Goal: Communication & Community: Answer question/provide support

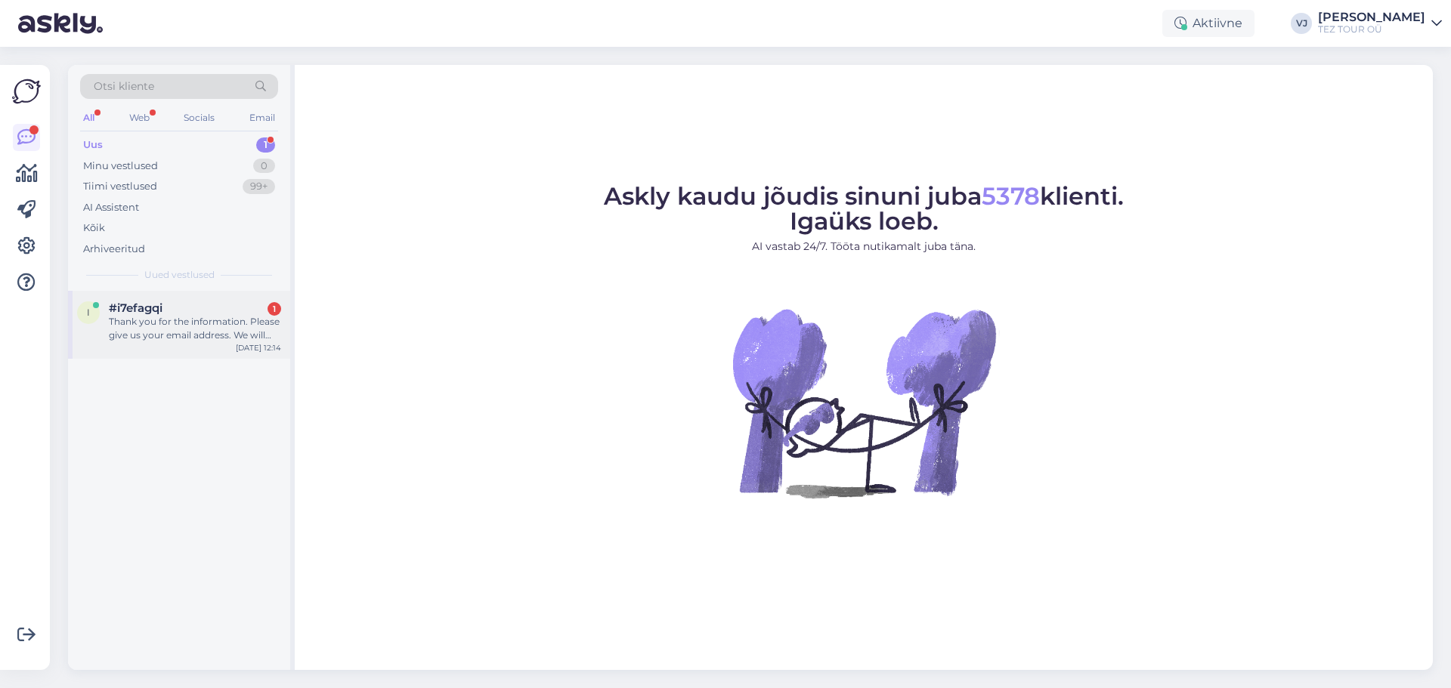
click at [193, 326] on div "Thank you for the information. Please give us your email address. We will send …" at bounding box center [195, 328] width 172 height 27
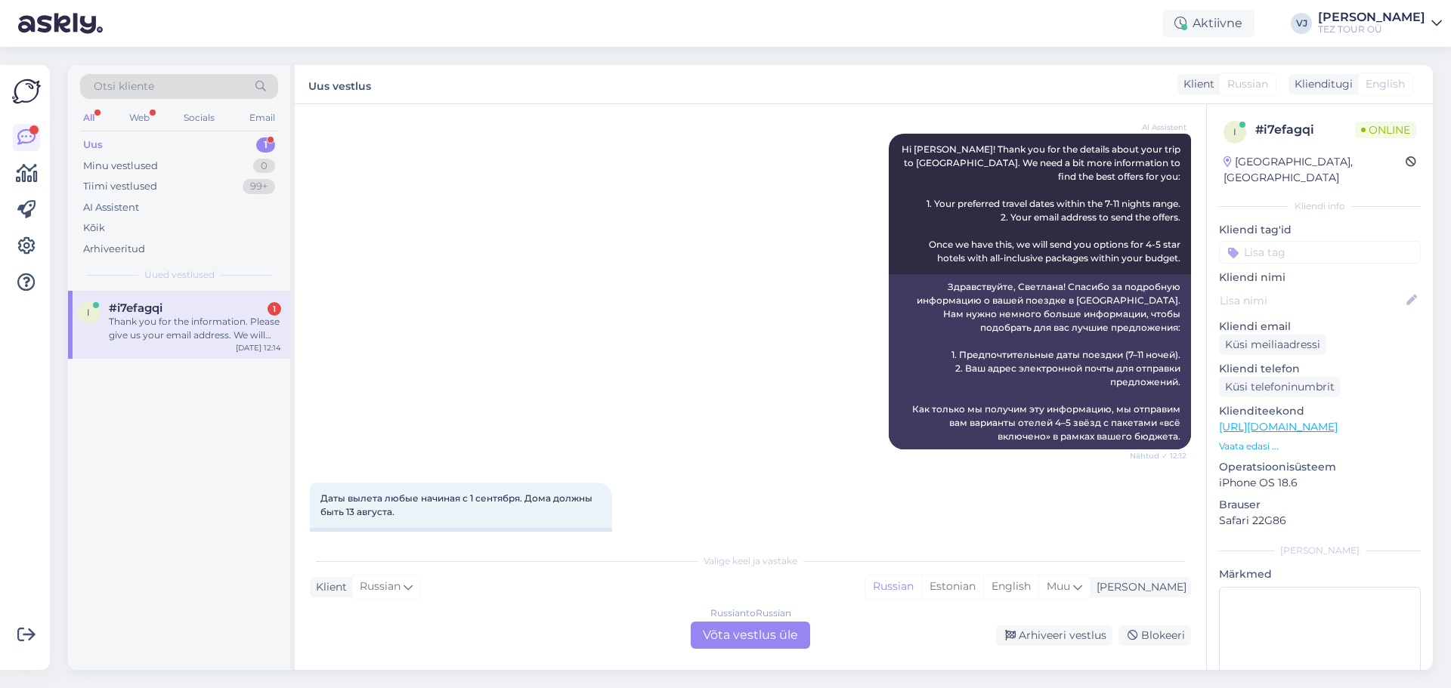
scroll to position [558, 0]
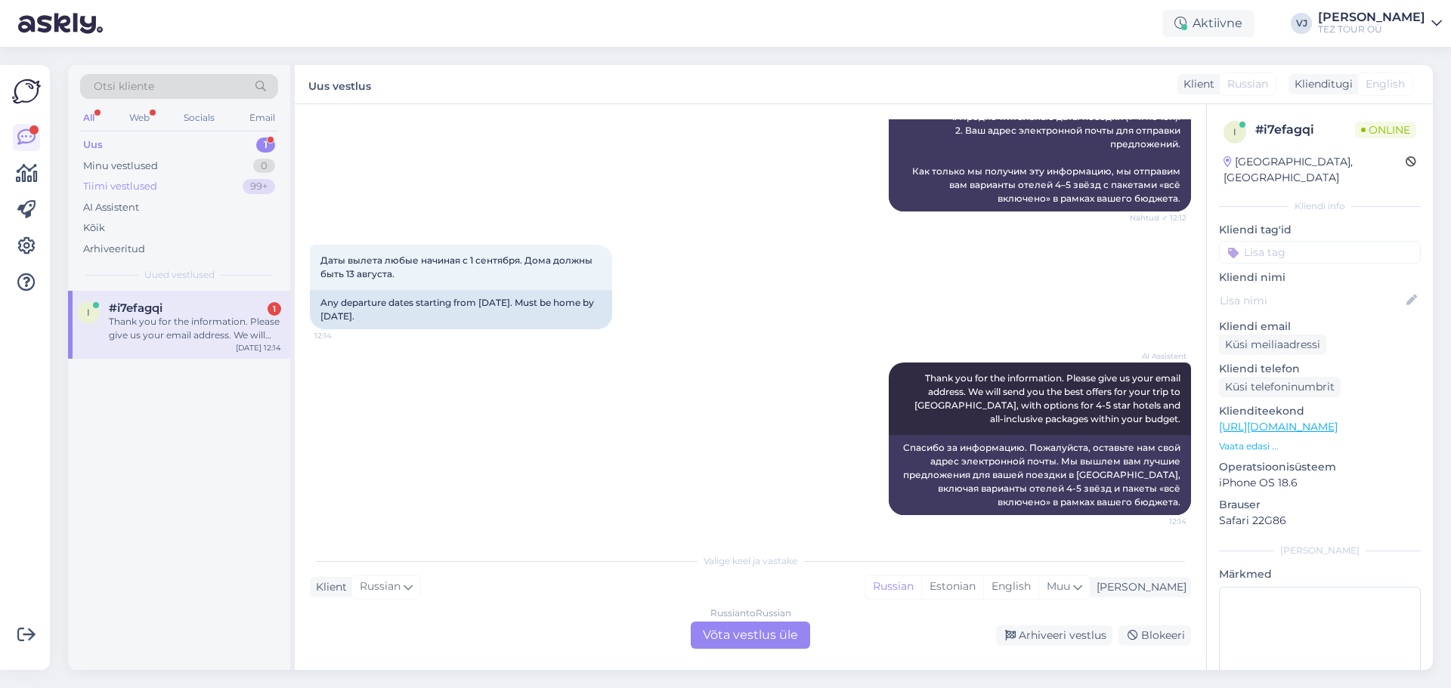
click at [210, 190] on div "Tiimi vestlused 99+" at bounding box center [179, 186] width 198 height 21
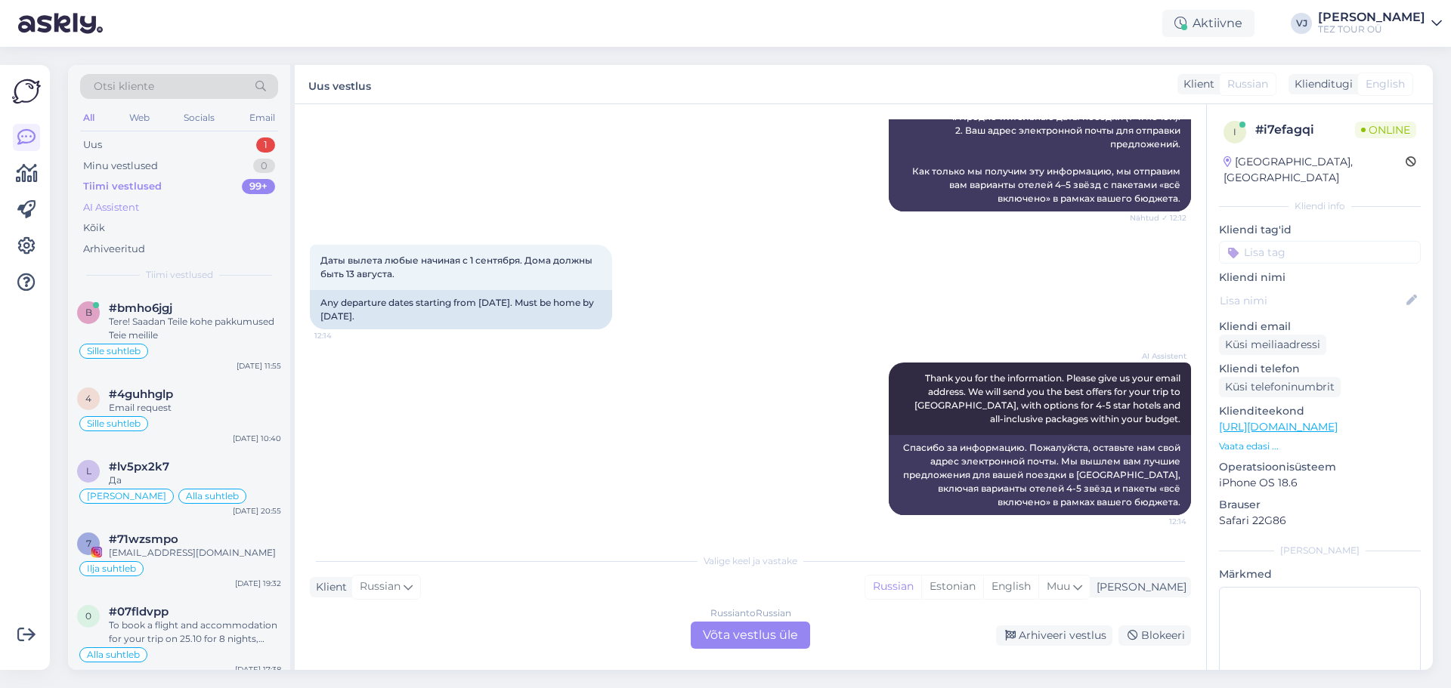
click at [139, 212] on div "AI Assistent" at bounding box center [111, 207] width 56 height 15
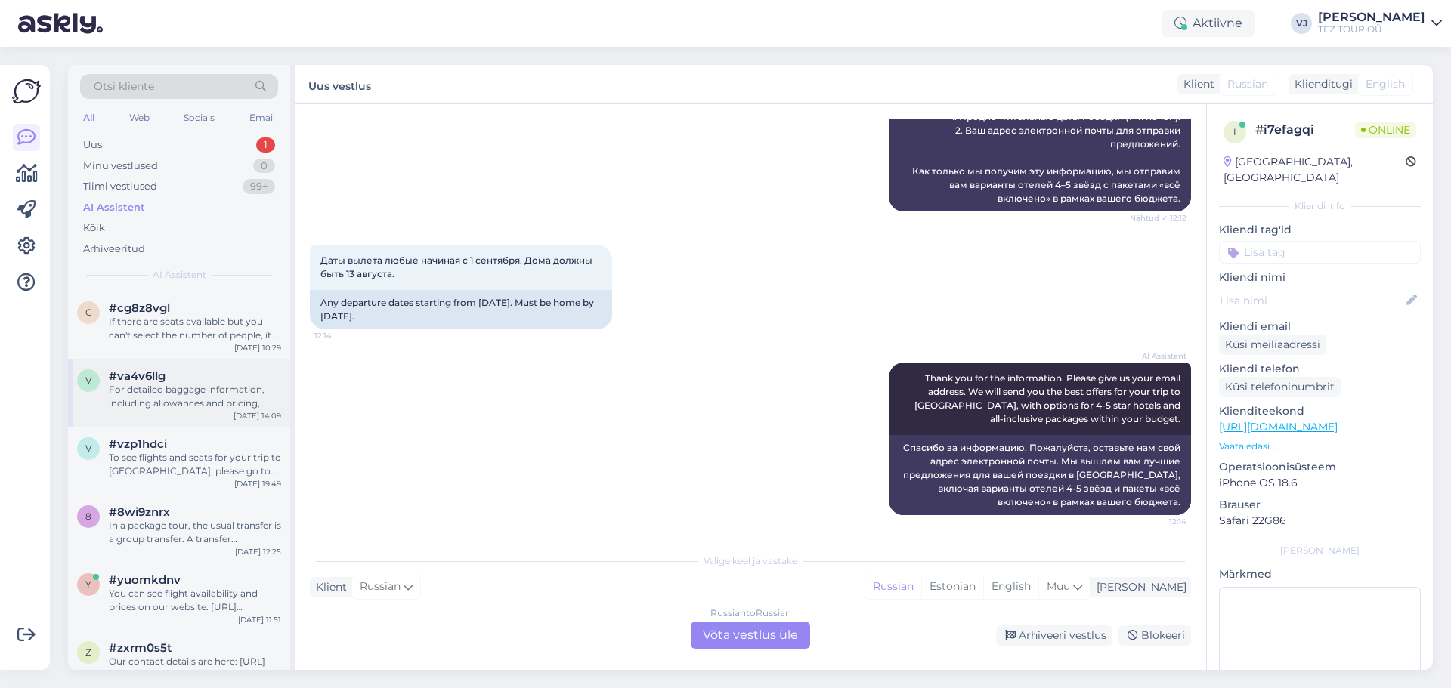
click at [262, 365] on div "v #va4v6llg For detailed baggage information, including allowances and pricing,…" at bounding box center [179, 393] width 222 height 68
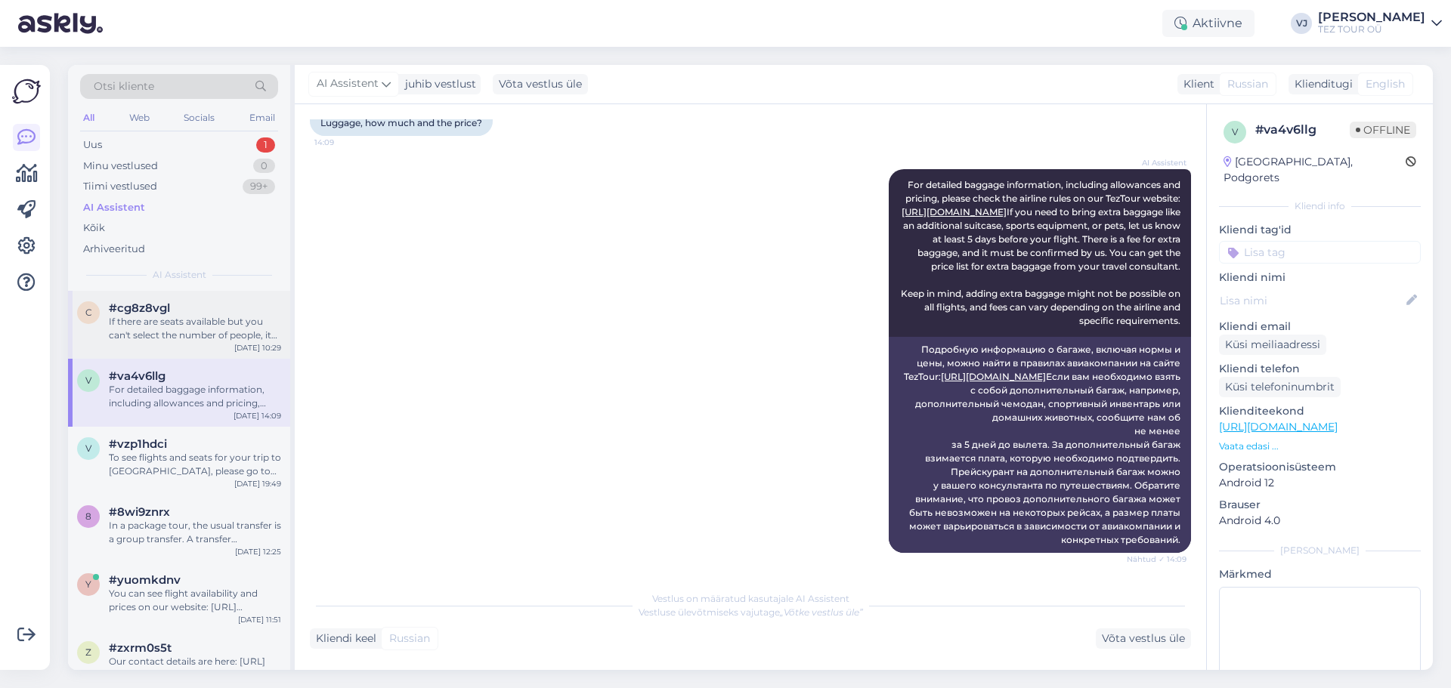
click at [220, 342] on div "c #cg8z8vgl If there are seats available but you can't select the number of peo…" at bounding box center [179, 325] width 222 height 68
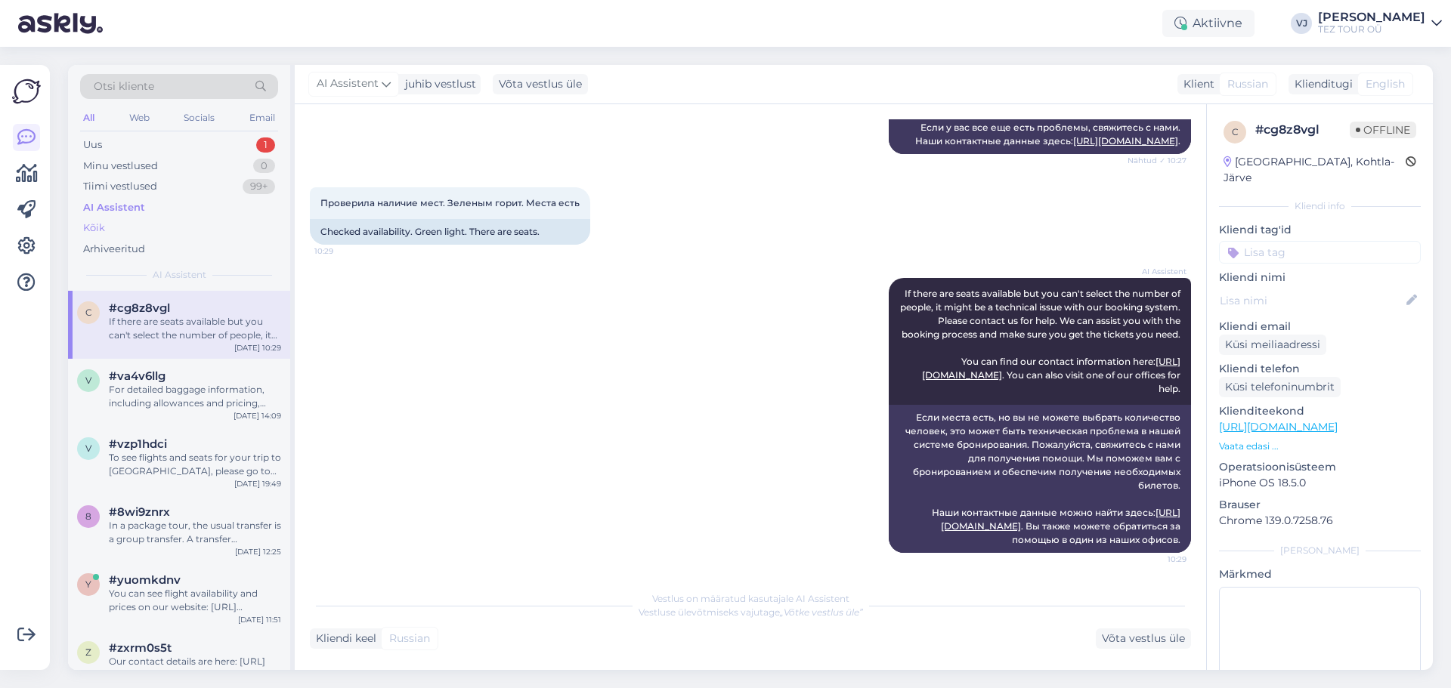
click at [138, 230] on div "Kõik" at bounding box center [179, 228] width 198 height 21
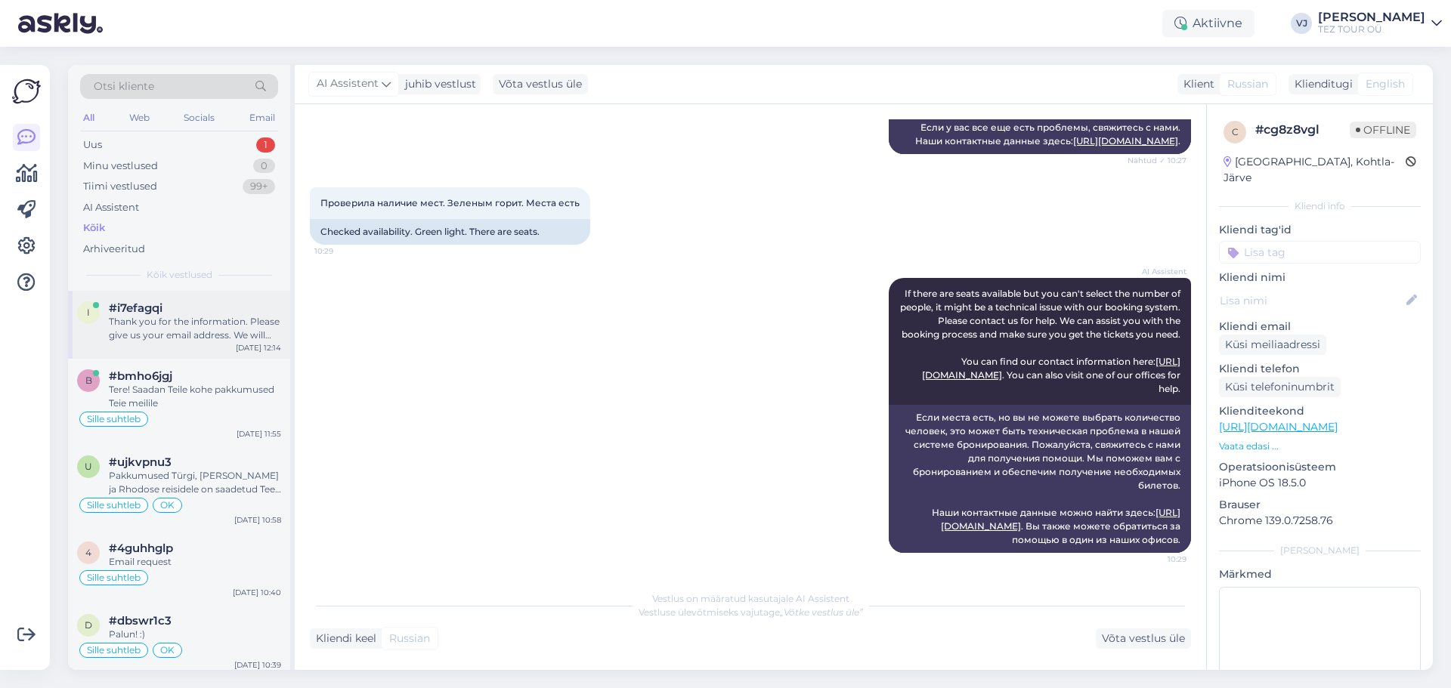
click at [200, 328] on div "Thank you for the information. Please give us your email address. We will send …" at bounding box center [195, 328] width 172 height 27
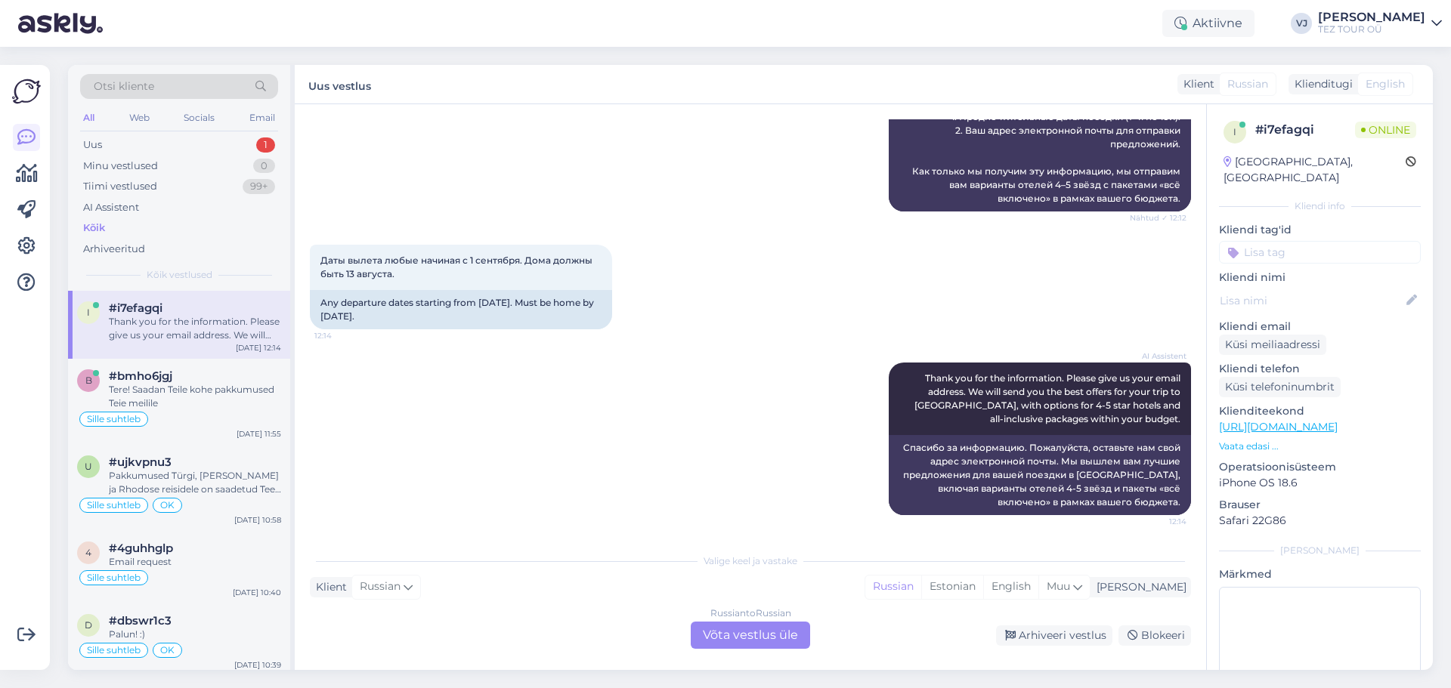
scroll to position [558, 0]
click at [204, 406] on div "Tere! Saadan Teile kohe pakkumused Teie meilile" at bounding box center [195, 396] width 172 height 27
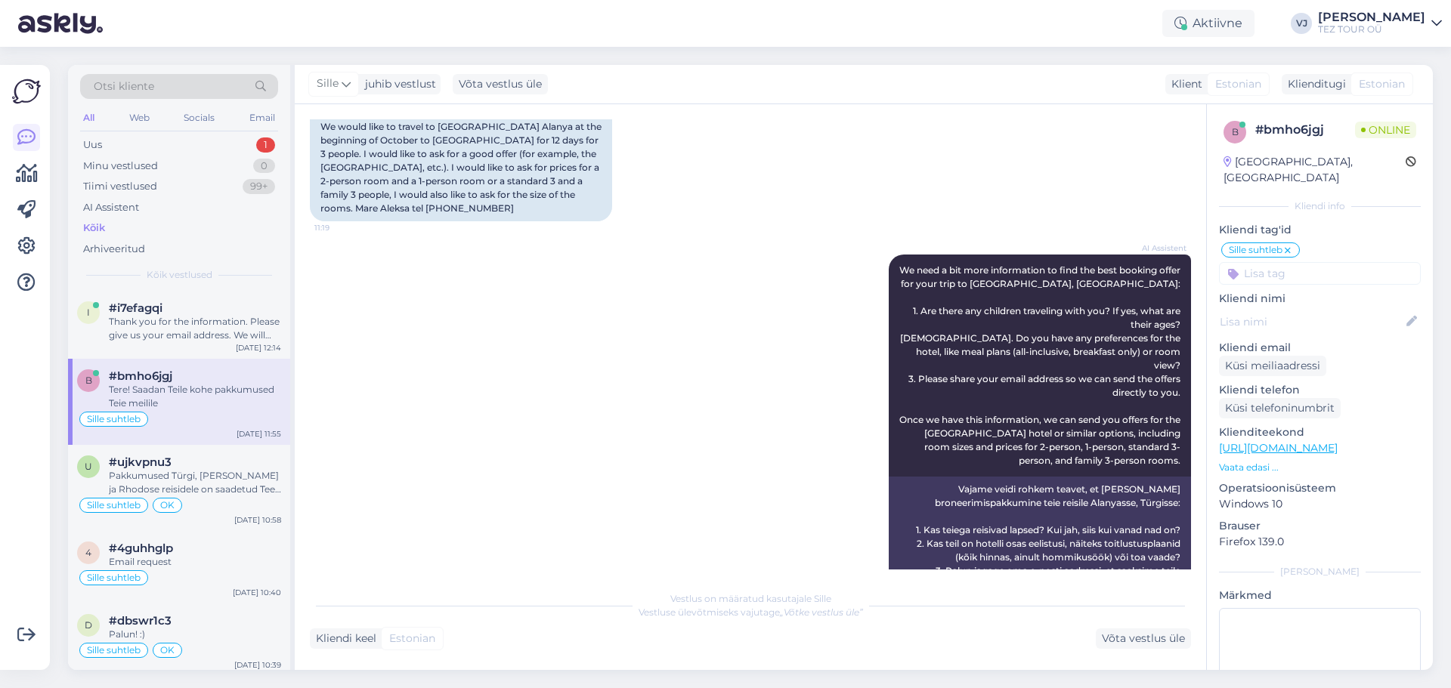
scroll to position [0, 0]
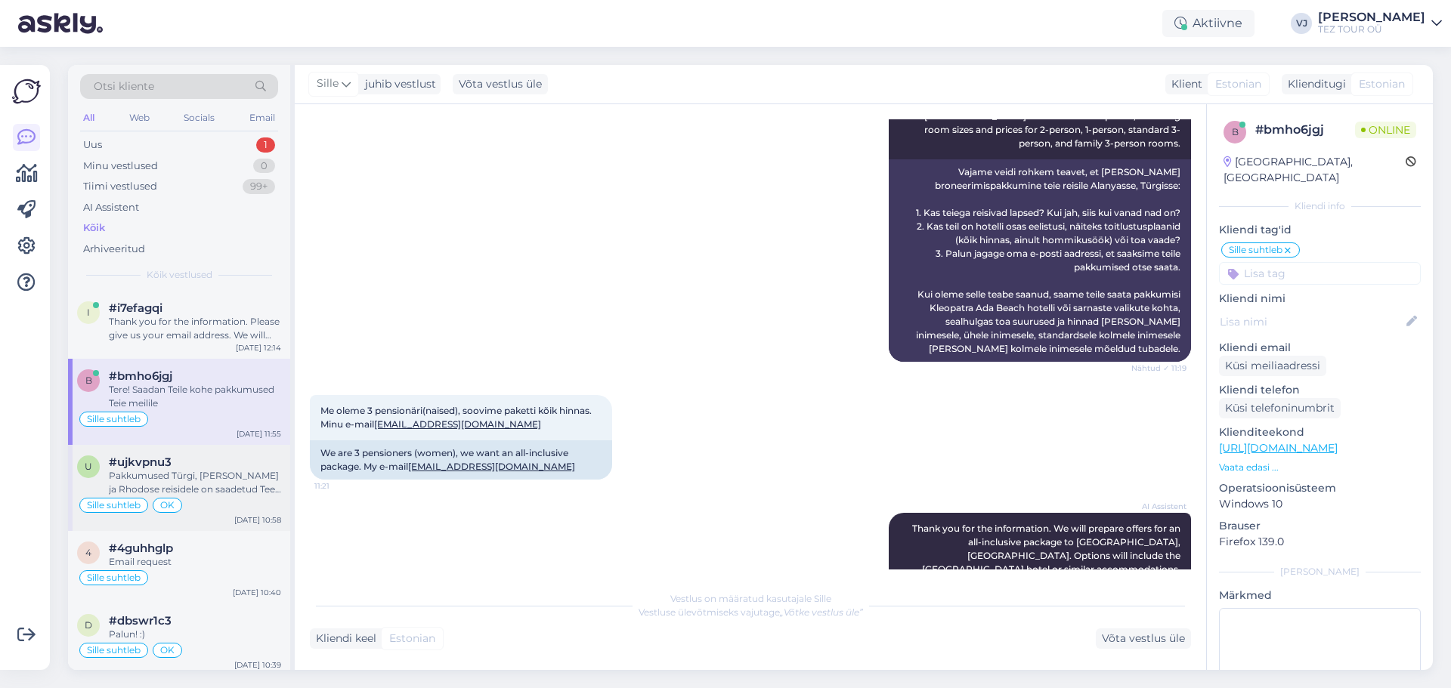
click at [214, 493] on div "Pakkumused Türgi, [PERSON_NAME] ja Rhodose reisidele on saadetud Tee e-mailile.…" at bounding box center [195, 482] width 172 height 27
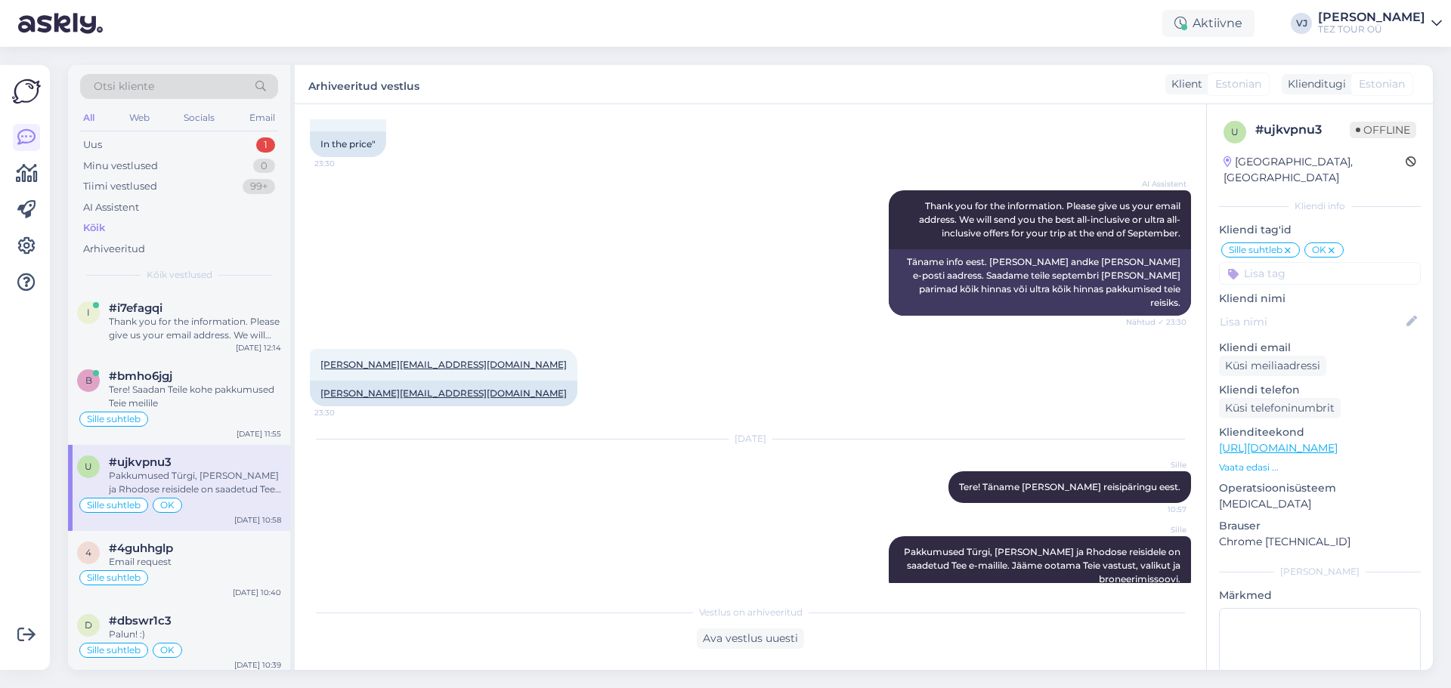
scroll to position [827, 0]
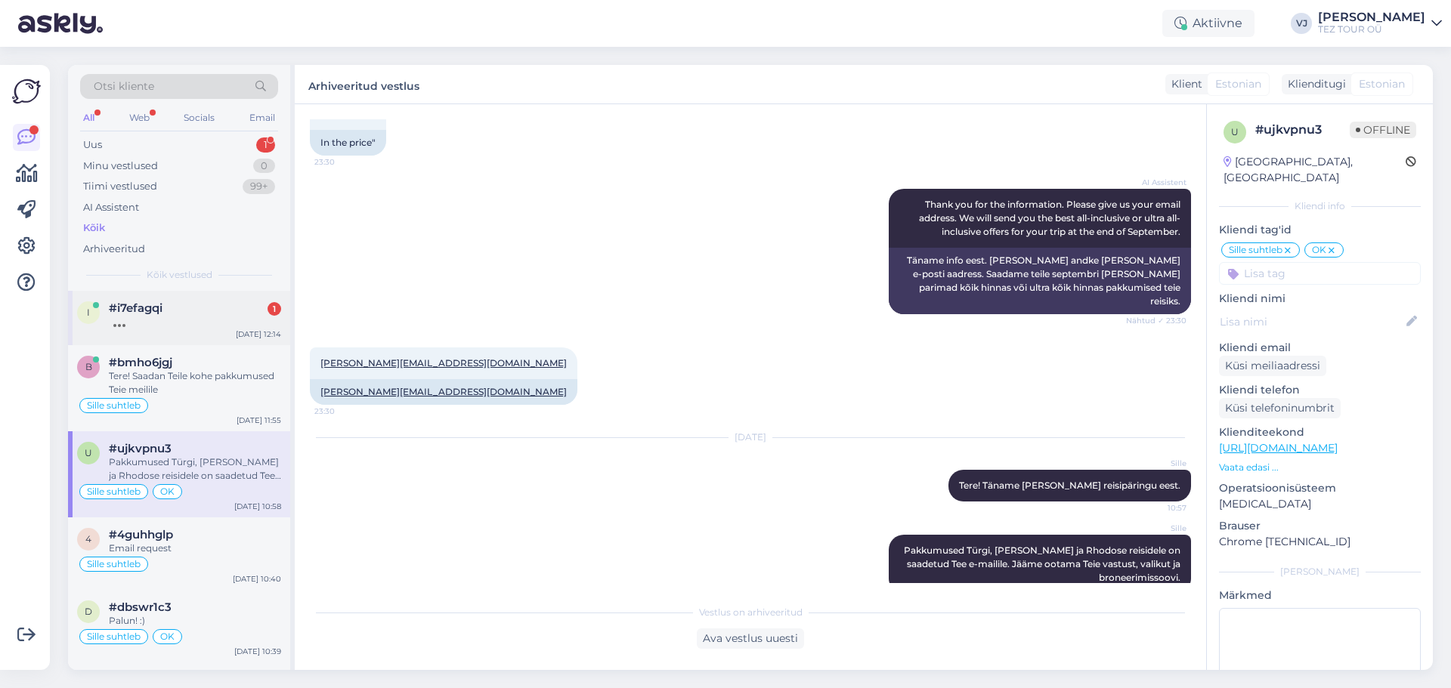
click at [154, 314] on span "#i7efagqi" at bounding box center [136, 309] width 54 height 14
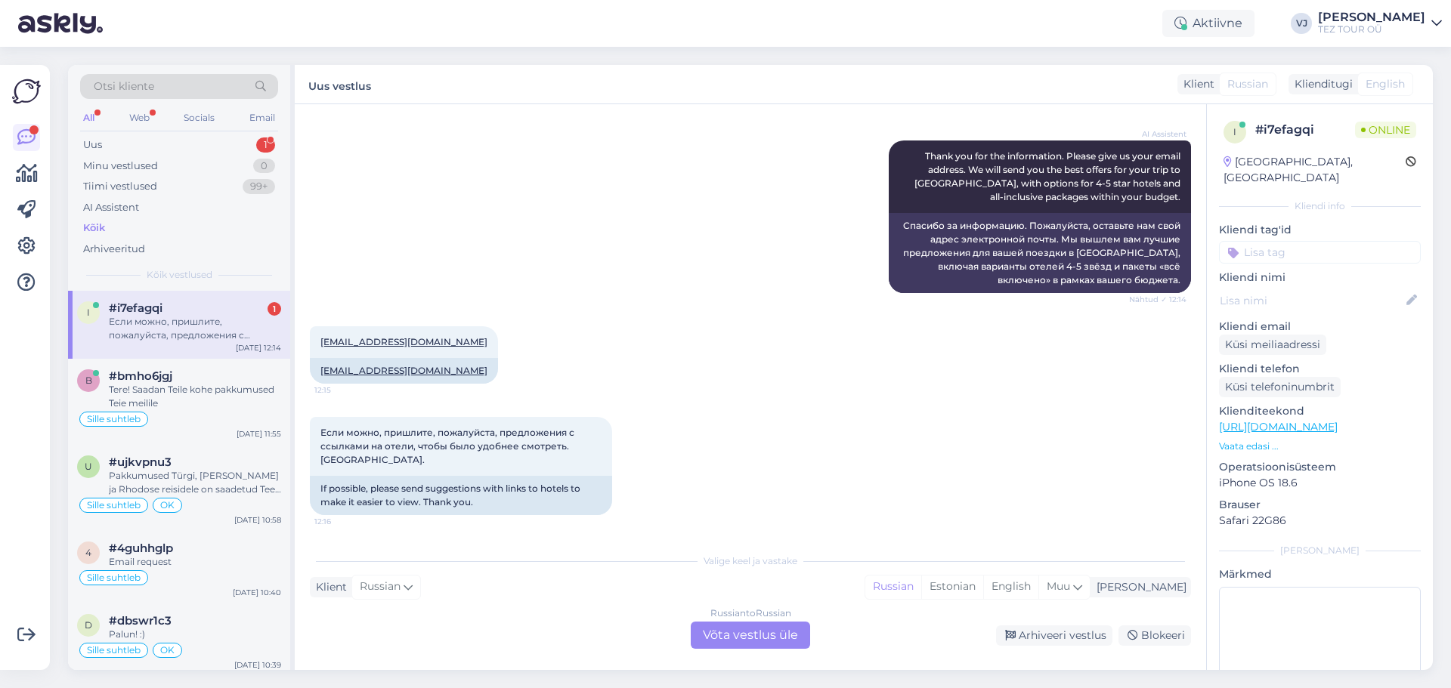
scroll to position [742, 0]
